Goal: Find specific page/section: Find specific page/section

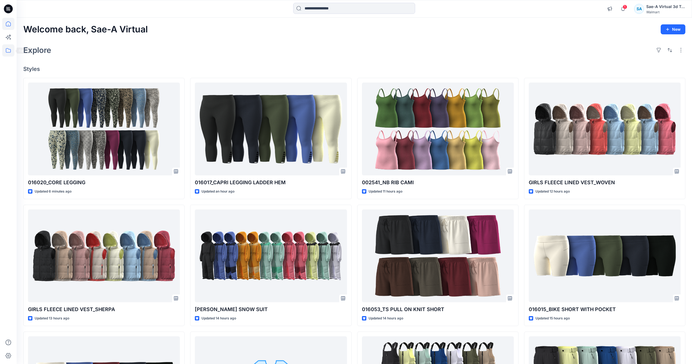
click at [6, 55] on icon at bounding box center [8, 50] width 12 height 12
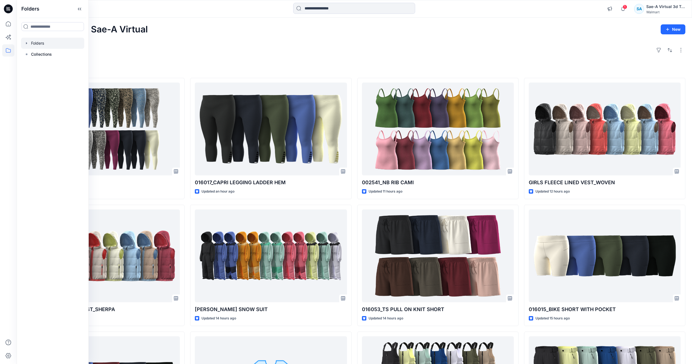
click at [48, 43] on div at bounding box center [52, 43] width 63 height 11
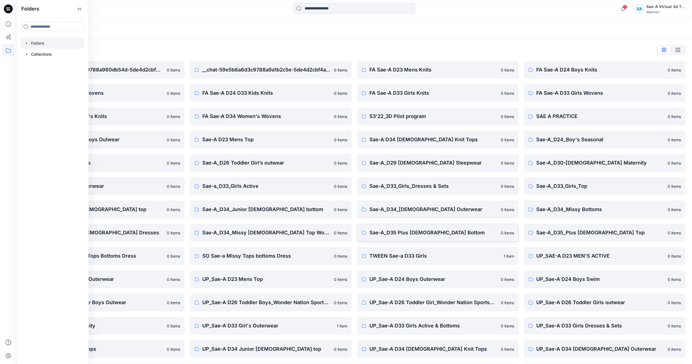
scroll to position [47, 0]
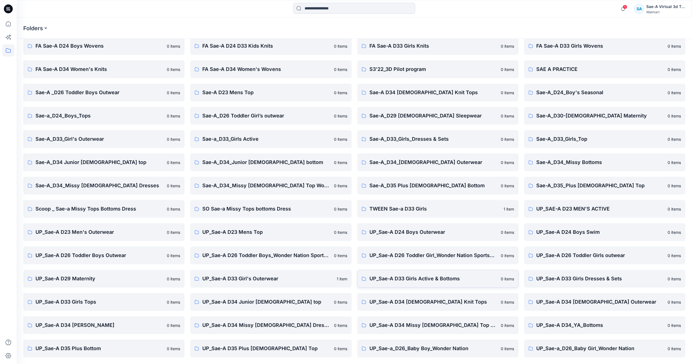
click at [464, 280] on p "UP_Sae-A D33 Girls Active & Bottoms" at bounding box center [433, 279] width 128 height 8
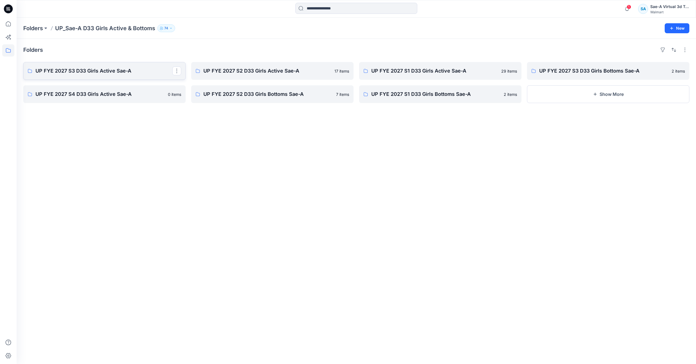
click at [103, 72] on p "UP FYE 2027 S3 D33 Girls Active Sae-A" at bounding box center [103, 71] width 137 height 8
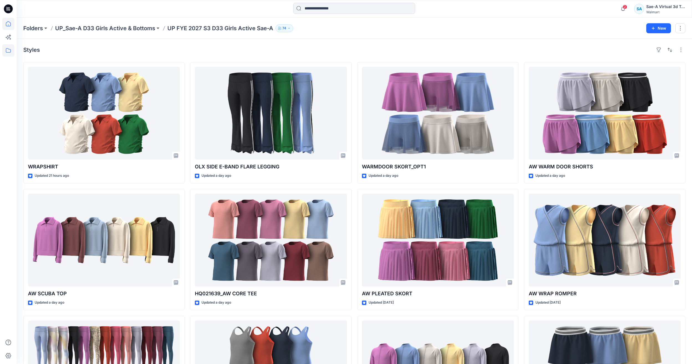
click at [7, 26] on icon at bounding box center [8, 24] width 12 height 12
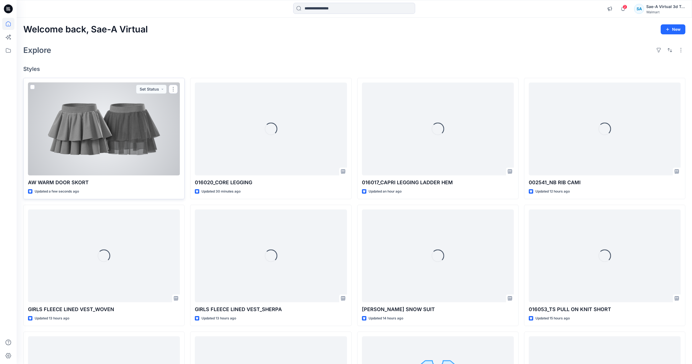
click at [152, 142] on div at bounding box center [104, 129] width 152 height 93
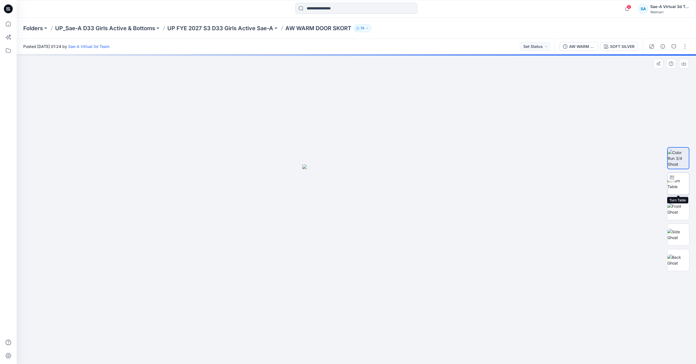
click at [683, 178] on img at bounding box center [679, 184] width 22 height 12
drag, startPoint x: 394, startPoint y: 356, endPoint x: 333, endPoint y: 354, distance: 61.3
click at [333, 354] on icon at bounding box center [357, 347] width 168 height 21
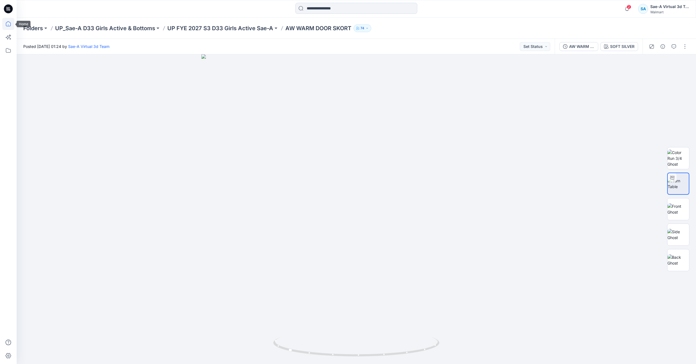
click at [3, 25] on icon at bounding box center [8, 24] width 12 height 12
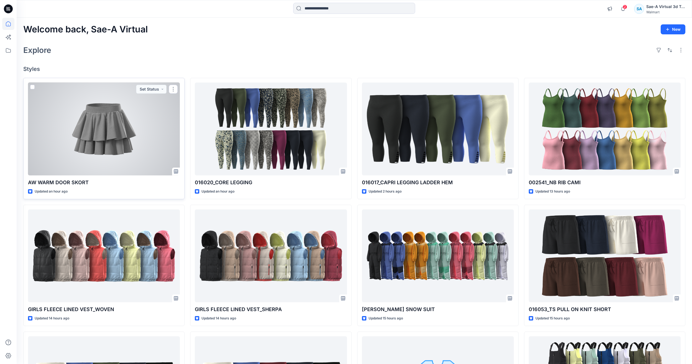
click at [106, 140] on div at bounding box center [104, 129] width 152 height 93
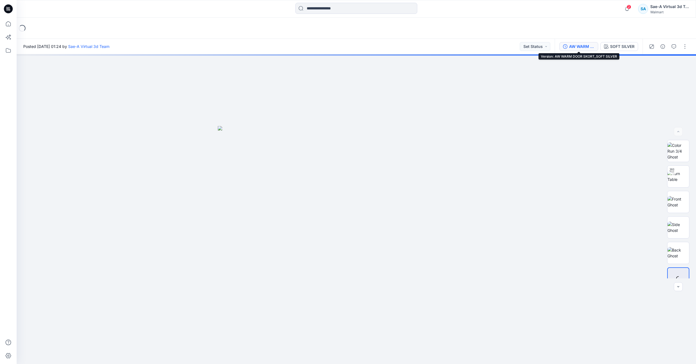
click at [570, 46] on div "AW WARM DOOR SKORT_SOFT SILVER" at bounding box center [581, 47] width 25 height 6
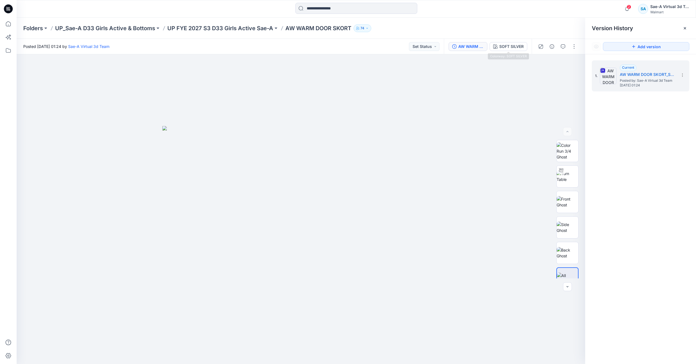
drag, startPoint x: 517, startPoint y: 44, endPoint x: 528, endPoint y: 50, distance: 12.3
click at [516, 45] on div "SOFT SILVER" at bounding box center [511, 47] width 24 height 6
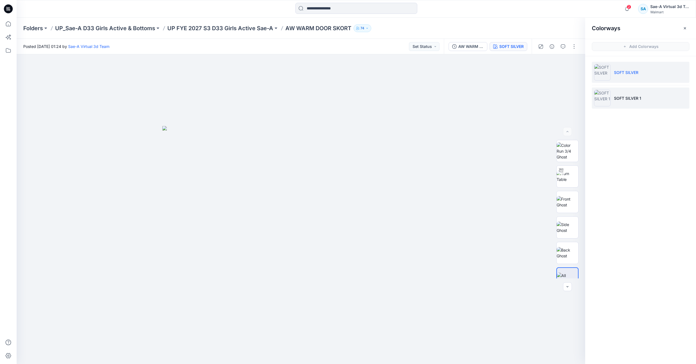
click at [642, 92] on li "SOFT SILVER 1" at bounding box center [641, 98] width 98 height 21
drag, startPoint x: 561, startPoint y: 178, endPoint x: 558, endPoint y: 166, distance: 12.2
click at [561, 178] on img at bounding box center [568, 177] width 22 height 12
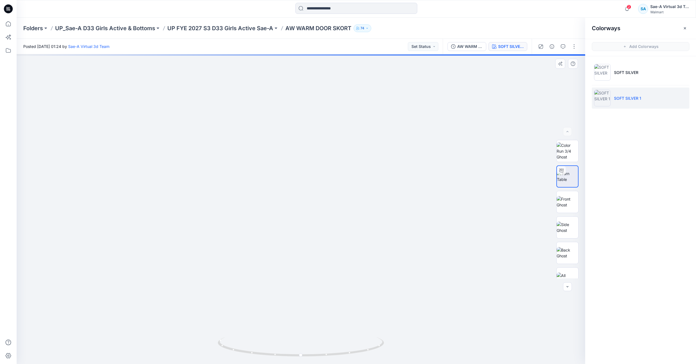
drag, startPoint x: 383, startPoint y: 203, endPoint x: 385, endPoint y: 177, distance: 25.8
drag, startPoint x: 385, startPoint y: 289, endPoint x: 390, endPoint y: 256, distance: 34.1
drag, startPoint x: 444, startPoint y: 264, endPoint x: 261, endPoint y: 290, distance: 185.3
drag, startPoint x: 357, startPoint y: 350, endPoint x: 228, endPoint y: 334, distance: 130.7
click at [228, 334] on div at bounding box center [301, 209] width 569 height 310
